Goal: Check status: Check status

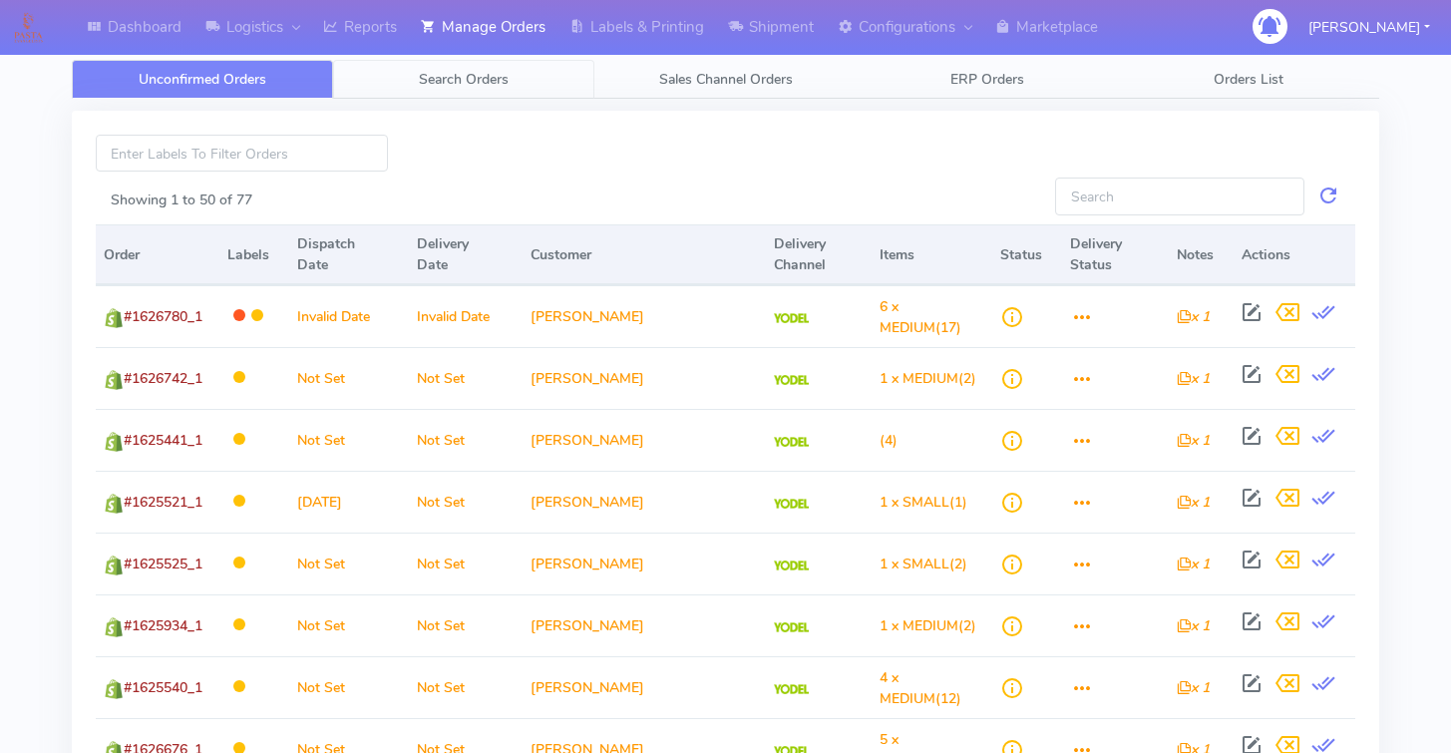
click at [476, 97] on link "Search Orders" at bounding box center [463, 79] width 261 height 39
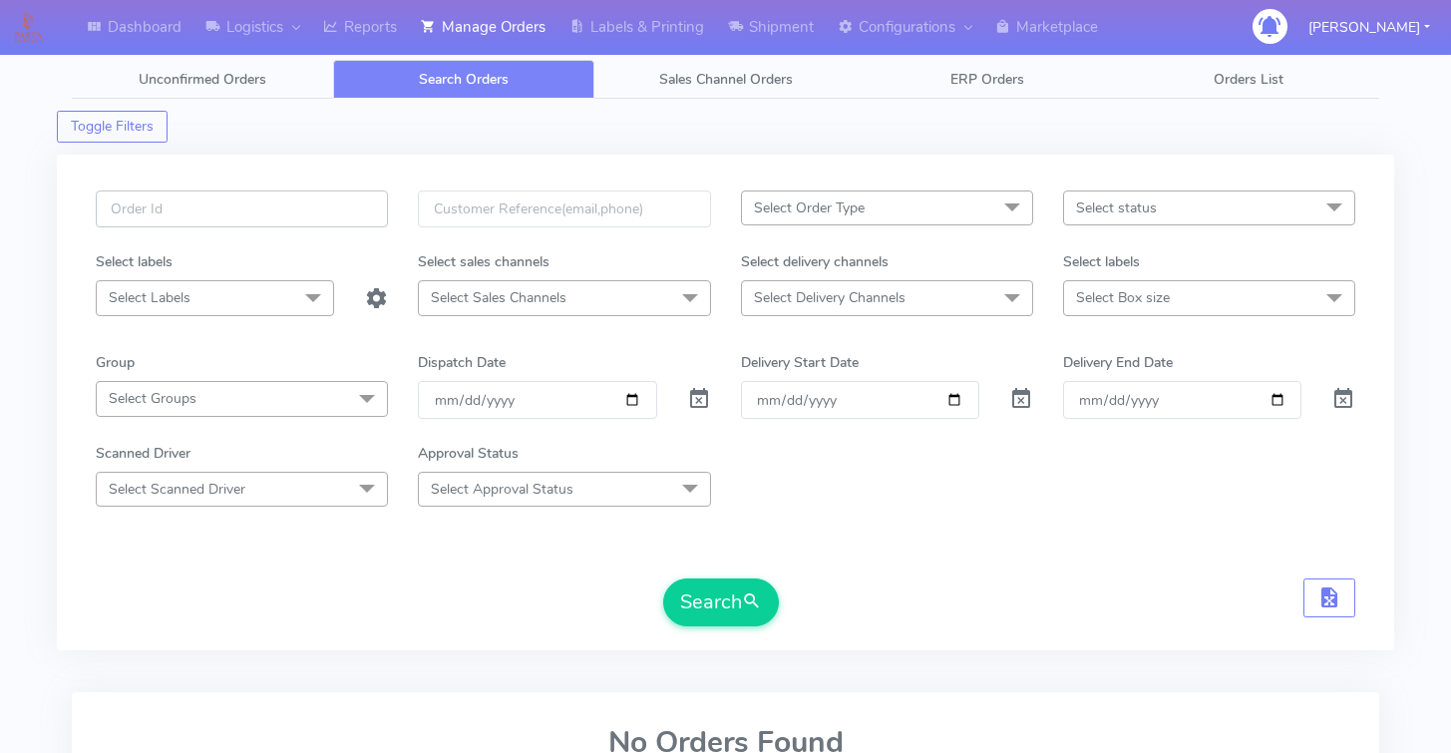
drag, startPoint x: 307, startPoint y: 218, endPoint x: 363, endPoint y: 217, distance: 55.9
click at [307, 218] on input "text" at bounding box center [242, 208] width 292 height 37
paste input "1628300"
type input "1628300"
click at [694, 394] on span at bounding box center [699, 403] width 24 height 19
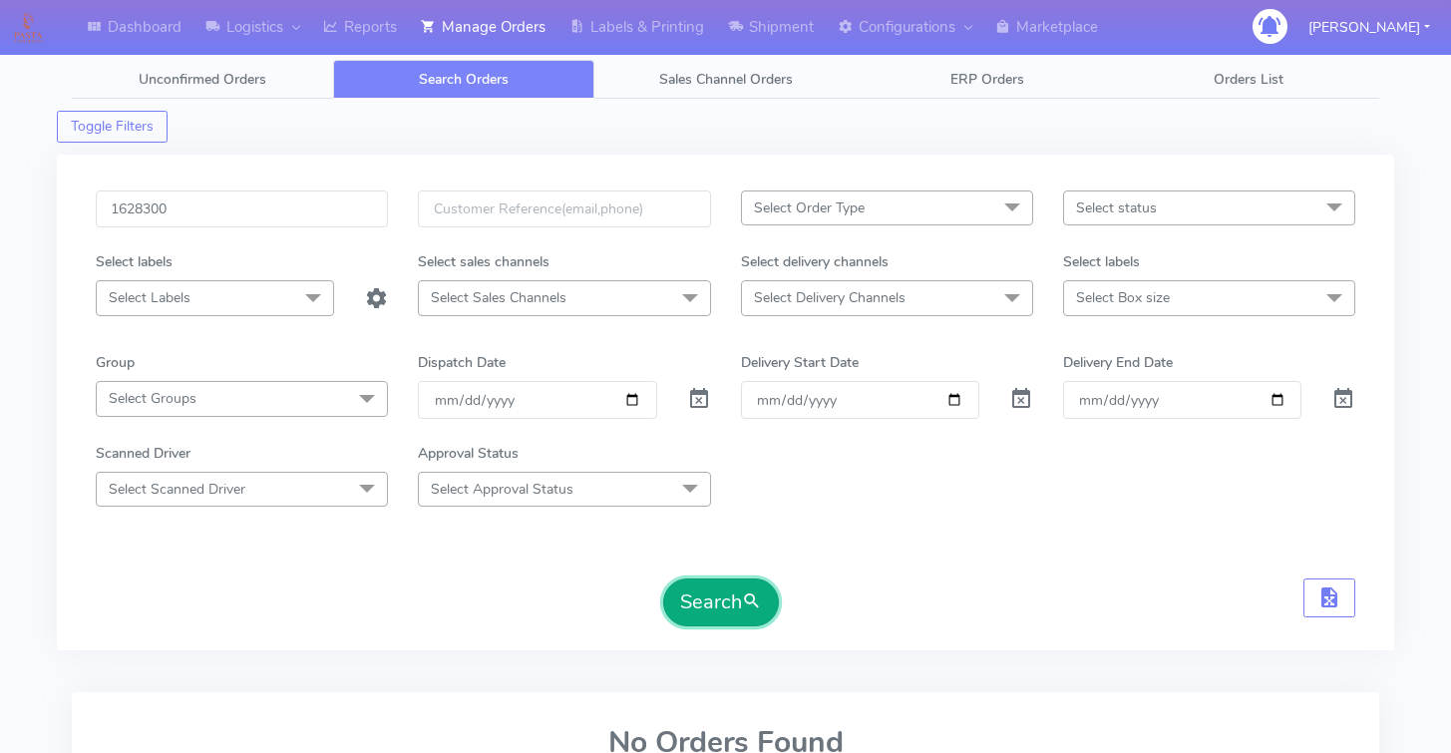
click at [700, 599] on button "Search" at bounding box center [721, 602] width 116 height 48
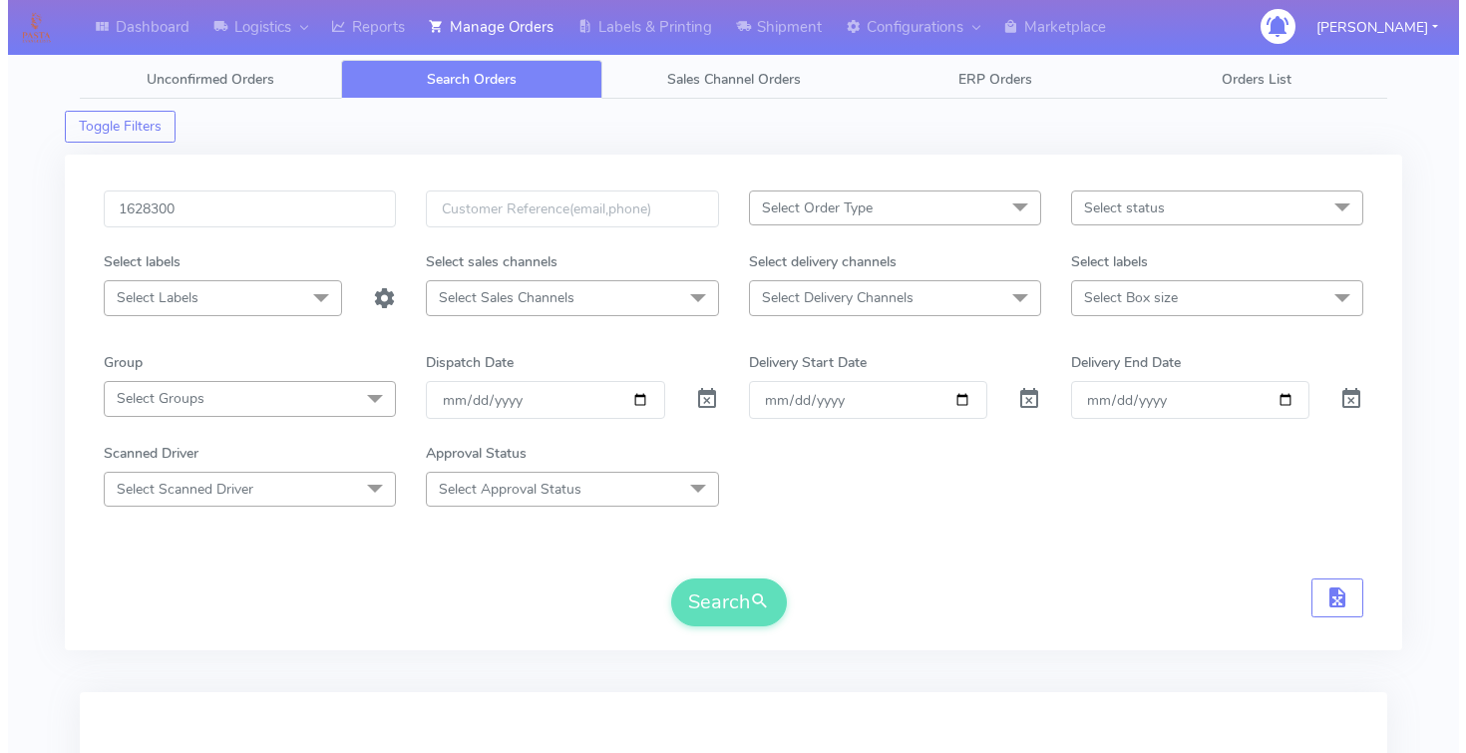
scroll to position [277, 0]
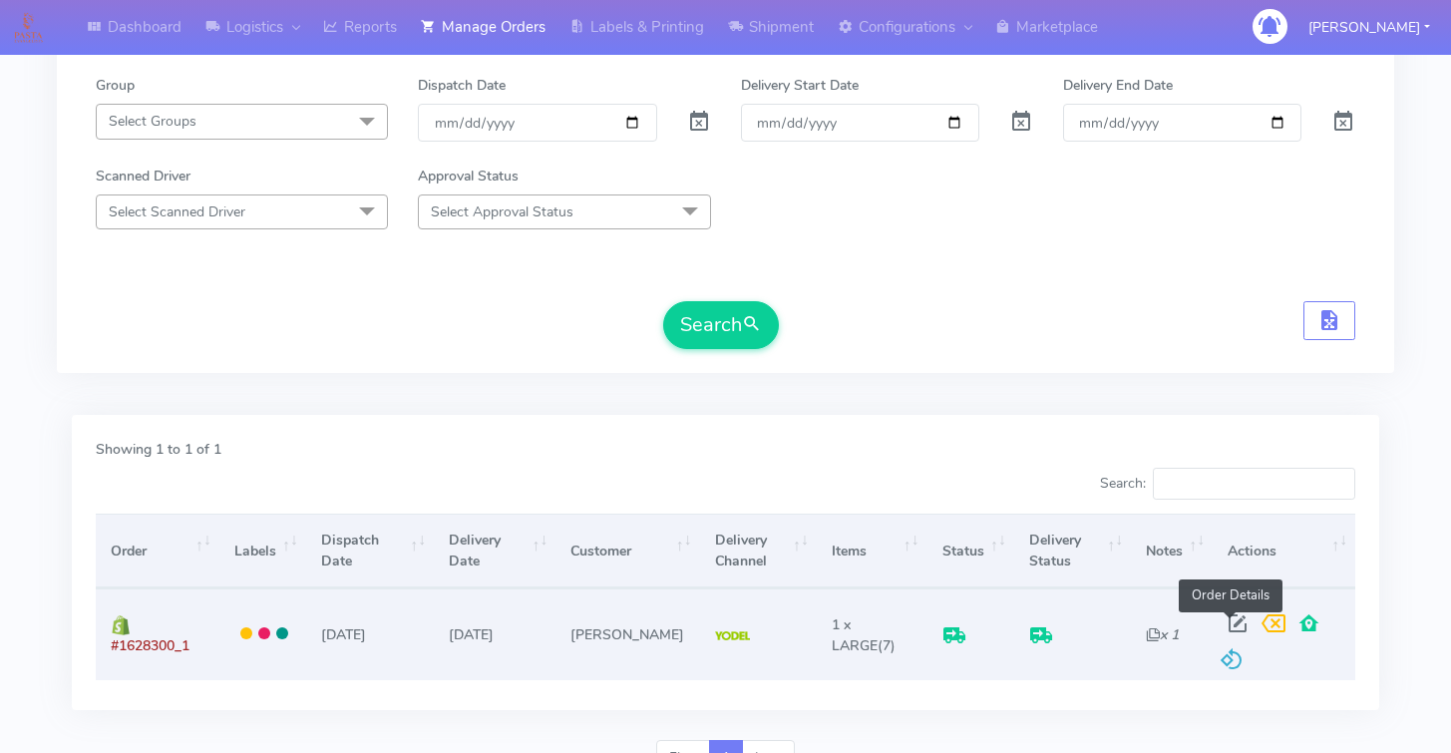
click at [1220, 618] on span at bounding box center [1238, 627] width 36 height 19
select select "5"
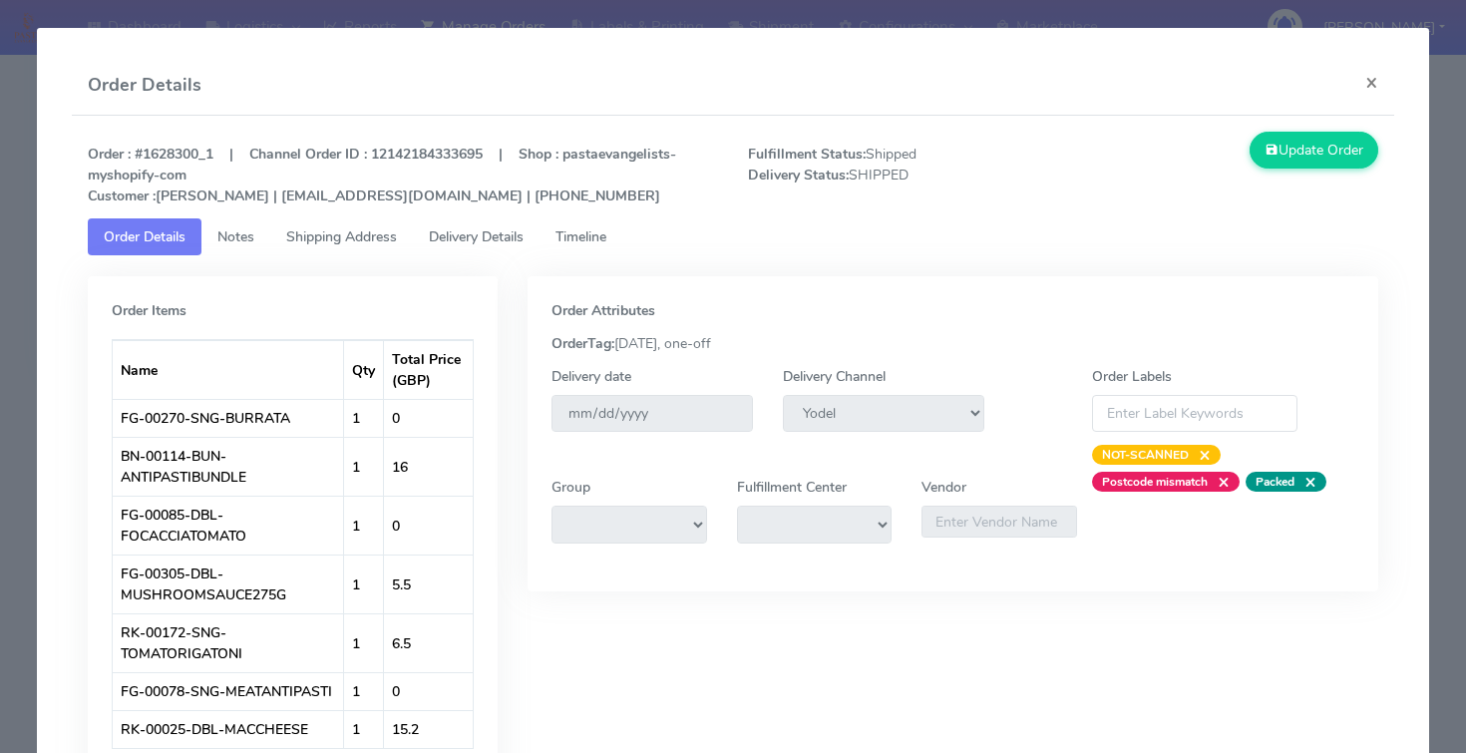
click at [622, 232] on link "Timeline" at bounding box center [581, 236] width 83 height 37
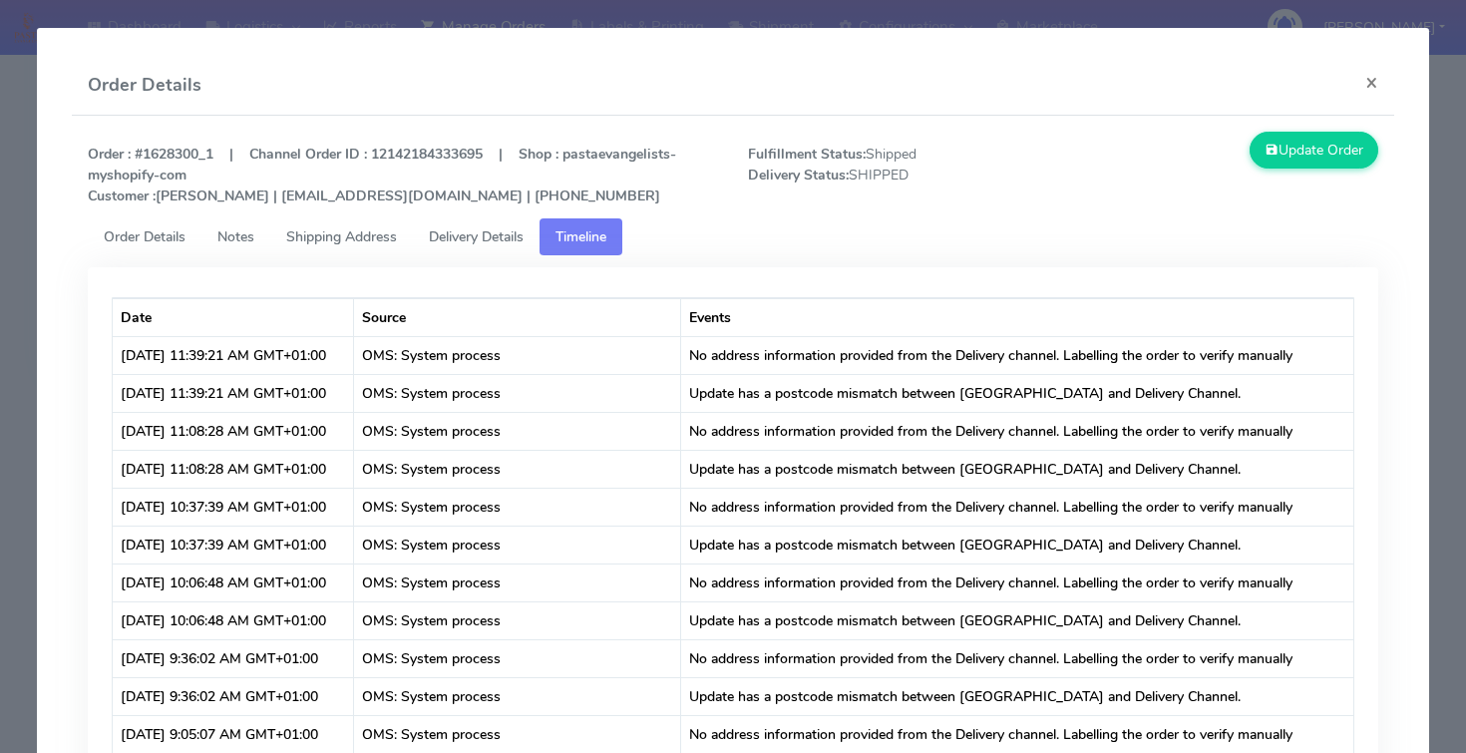
click at [504, 232] on span "Delivery Details" at bounding box center [476, 236] width 95 height 19
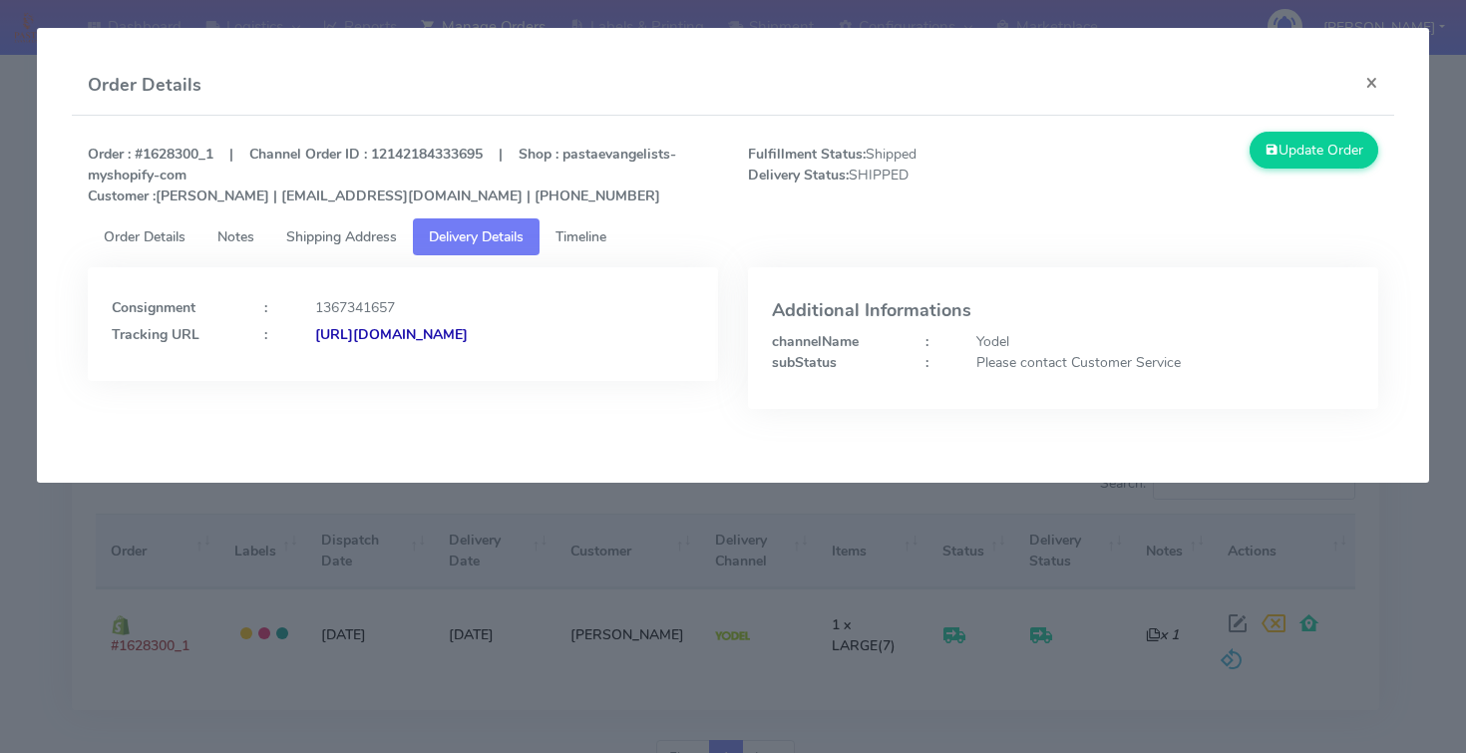
copy strong "JJD0002249960904128"
drag, startPoint x: 701, startPoint y: 342, endPoint x: 490, endPoint y: 316, distance: 213.0
click at [529, 339] on div "Consignment : 1367341657 Tracking URL : [URL][DOMAIN_NAME]" at bounding box center [403, 324] width 630 height 114
click at [418, 329] on strong "[URL][DOMAIN_NAME]" at bounding box center [391, 334] width 153 height 19
